Goal: Communication & Community: Share content

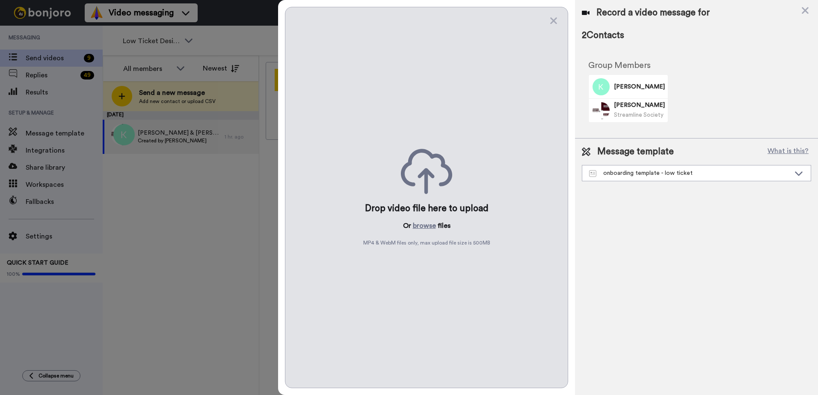
click at [432, 227] on button "browse" at bounding box center [424, 226] width 23 height 10
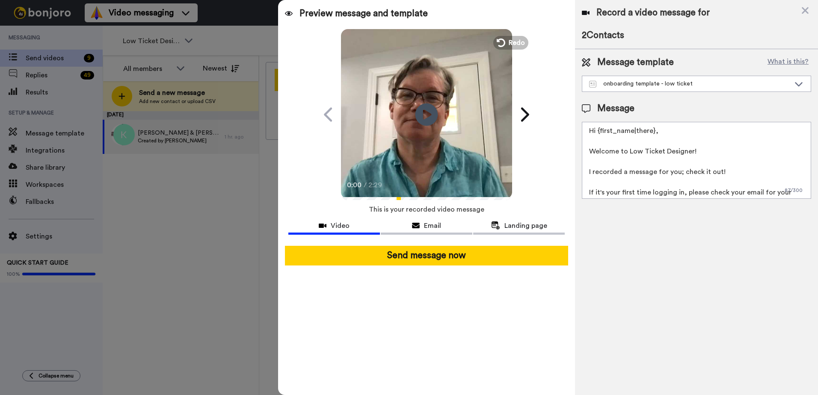
click at [420, 115] on icon at bounding box center [426, 114] width 23 height 23
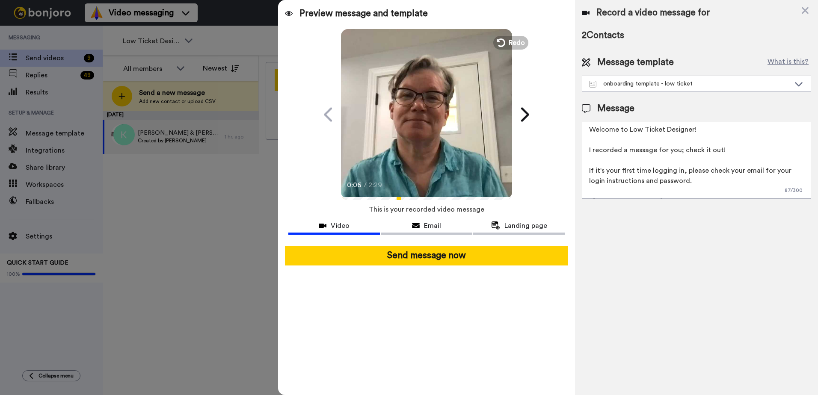
scroll to position [33, 0]
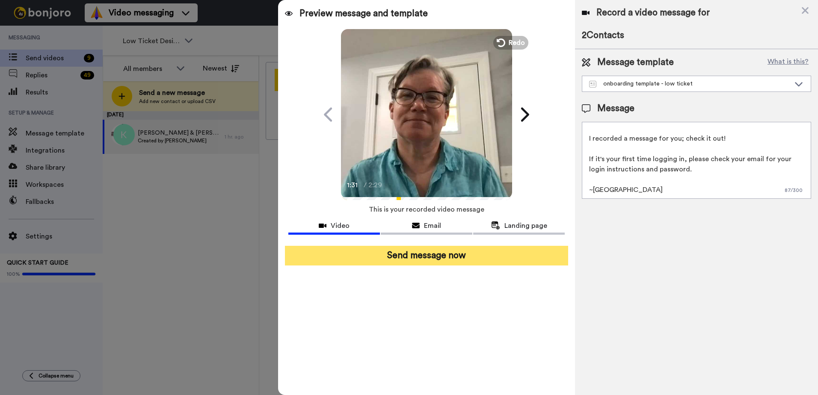
click at [435, 261] on button "Send message now" at bounding box center [426, 256] width 283 height 20
